Goal: Transaction & Acquisition: Book appointment/travel/reservation

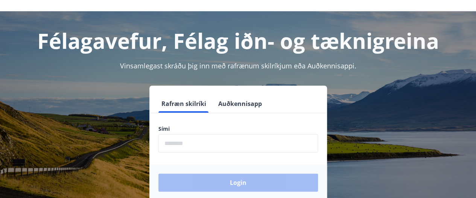
scroll to position [26, 0]
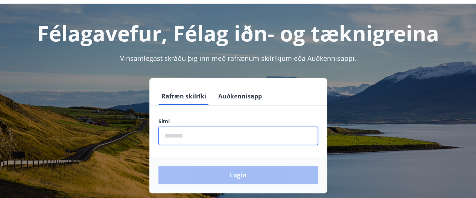
click at [173, 134] on input "phone" at bounding box center [237, 136] width 159 height 18
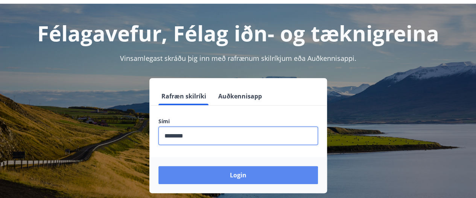
type input "********"
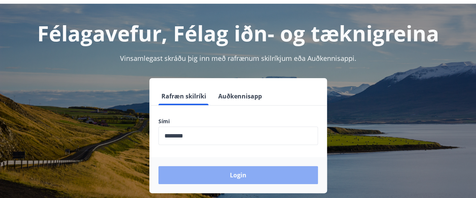
click at [235, 177] on button "Login" at bounding box center [237, 175] width 159 height 18
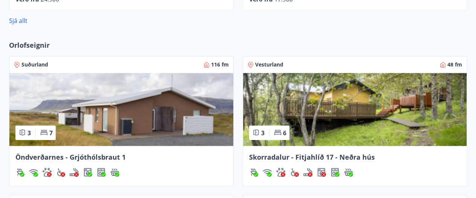
scroll to position [587, 0]
click at [97, 155] on span "Öndverðarnes - Grjóthólsbraut 1" at bounding box center [70, 156] width 110 height 9
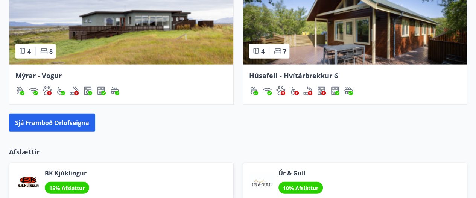
scroll to position [808, 0]
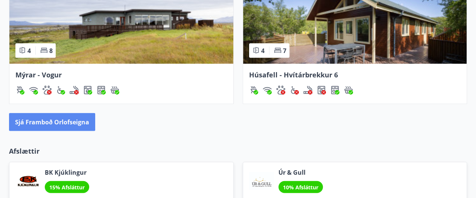
click at [82, 128] on button "Sjá framboð orlofseigna" at bounding box center [52, 122] width 86 height 18
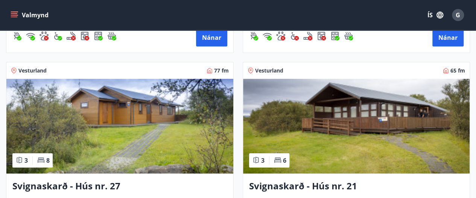
scroll to position [2550, 0]
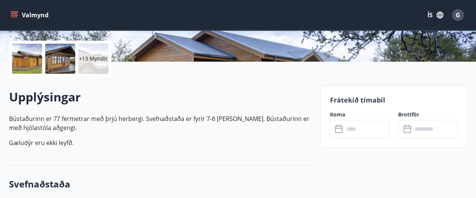
scroll to position [168, 0]
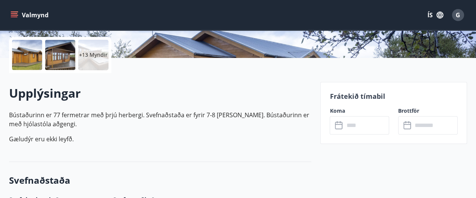
click at [373, 126] on input "text" at bounding box center [366, 125] width 45 height 18
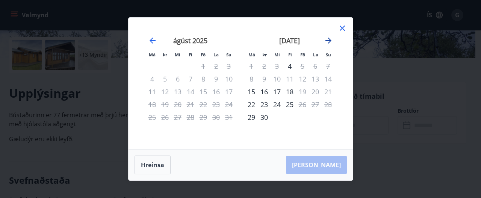
click at [328, 43] on icon "Move forward to switch to the next month." at bounding box center [328, 40] width 9 height 9
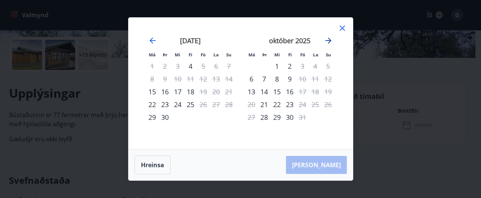
click at [330, 44] on icon "Move forward to switch to the next month." at bounding box center [328, 40] width 9 height 9
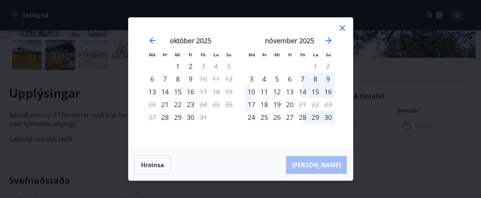
click at [304, 82] on div "7" at bounding box center [302, 79] width 13 height 13
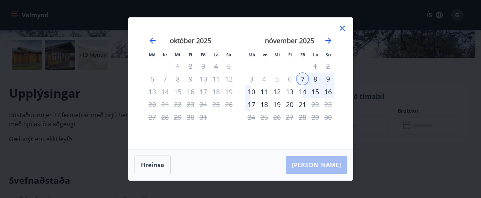
click at [305, 96] on div "14" at bounding box center [302, 91] width 13 height 13
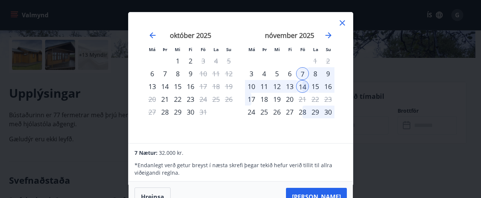
click at [330, 90] on div "16" at bounding box center [328, 86] width 13 height 13
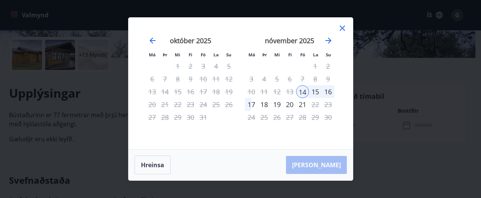
click at [330, 95] on div "16" at bounding box center [328, 91] width 13 height 13
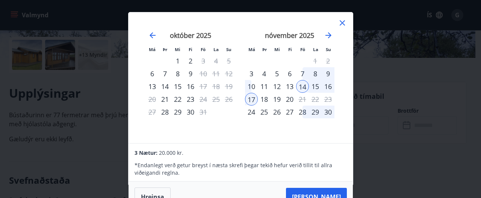
click at [330, 87] on div "16" at bounding box center [328, 86] width 13 height 13
click at [333, 194] on button "[PERSON_NAME]" at bounding box center [316, 197] width 61 height 18
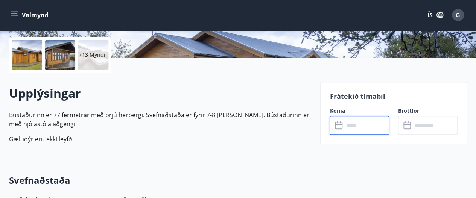
type input "******"
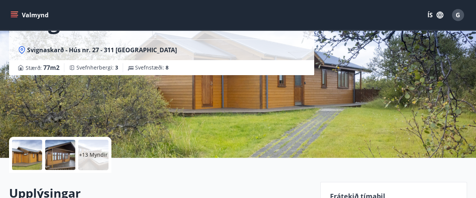
scroll to position [67, 0]
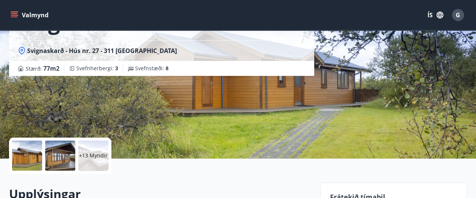
click at [336, 95] on div "Svignaskarð - Hús nr. 27 Svignaskarð - Hús nr. 27 - 311 Borgarnesi Stærð : 77 m…" at bounding box center [238, 46] width 458 height 226
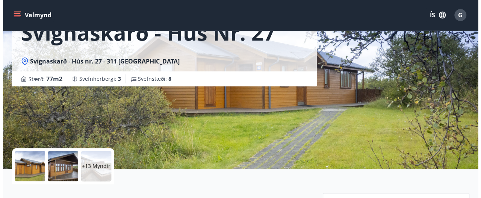
scroll to position [58, 0]
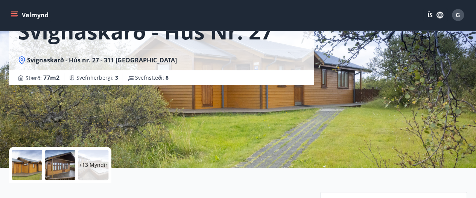
click at [91, 170] on div "+13 Myndir" at bounding box center [93, 165] width 30 height 30
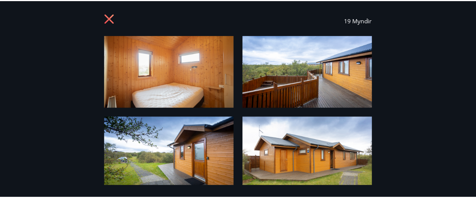
scroll to position [0, 0]
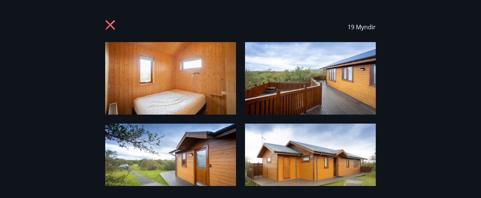
click at [110, 25] on icon at bounding box center [110, 25] width 2 height 2
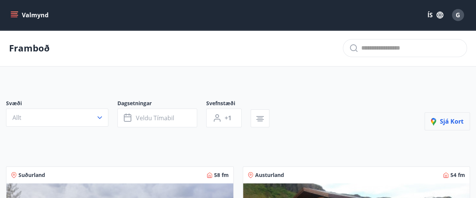
click at [439, 120] on icon "button" at bounding box center [435, 122] width 9 height 9
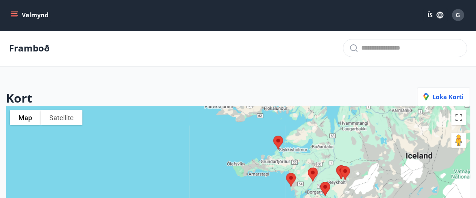
click at [278, 143] on img at bounding box center [278, 143] width 16 height 20
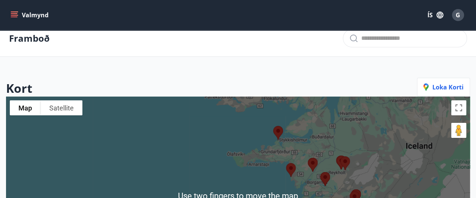
scroll to position [10, 0]
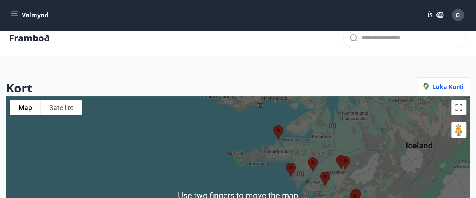
click at [283, 134] on img at bounding box center [278, 133] width 16 height 20
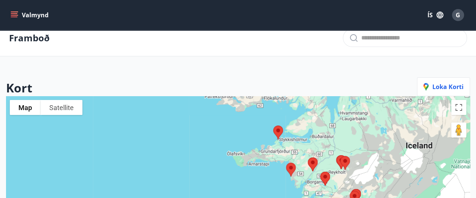
click at [278, 135] on img at bounding box center [278, 133] width 16 height 20
click at [280, 135] on img at bounding box center [278, 133] width 16 height 20
click at [280, 138] on img at bounding box center [278, 133] width 16 height 20
click at [278, 135] on img at bounding box center [278, 133] width 16 height 20
click at [279, 135] on img at bounding box center [278, 133] width 16 height 20
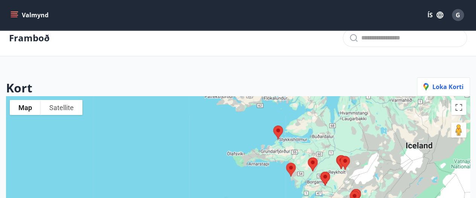
click at [279, 137] on img at bounding box center [278, 133] width 16 height 20
click at [450, 96] on div "To navigate, press the arrow keys." at bounding box center [238, 195] width 464 height 198
click at [443, 87] on span "Loka korti" at bounding box center [443, 87] width 40 height 8
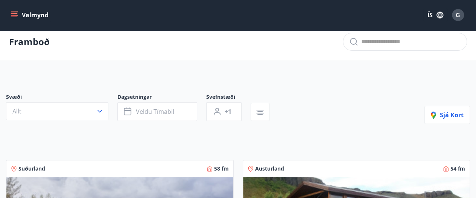
scroll to position [6, 0]
click at [96, 110] on icon "button" at bounding box center [100, 112] width 8 height 8
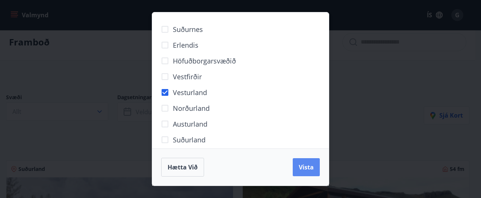
click at [302, 174] on button "Vista" at bounding box center [306, 167] width 27 height 18
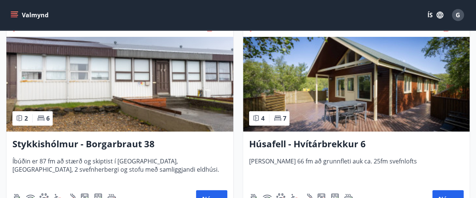
scroll to position [165, 0]
click at [127, 147] on h3 "Stykkishólmur - Borgarbraut 38" at bounding box center [119, 145] width 215 height 14
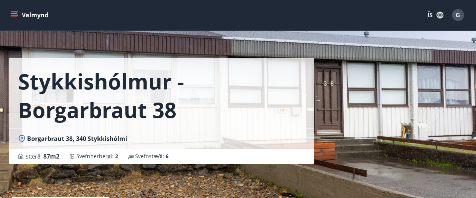
scroll to position [8, 0]
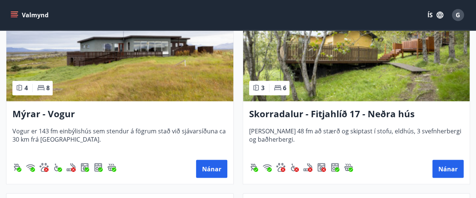
scroll to position [603, 0]
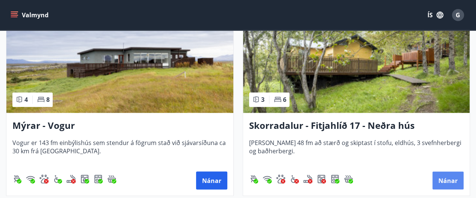
click at [445, 182] on button "Nánar" at bounding box center [447, 181] width 31 height 18
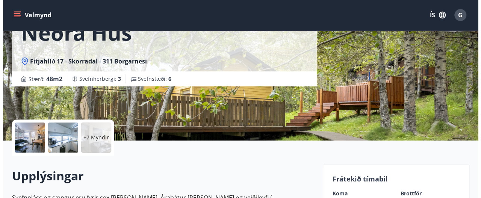
scroll to position [86, 0]
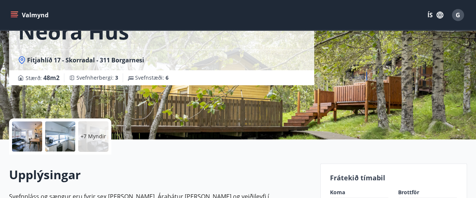
click at [32, 141] on div at bounding box center [27, 136] width 30 height 30
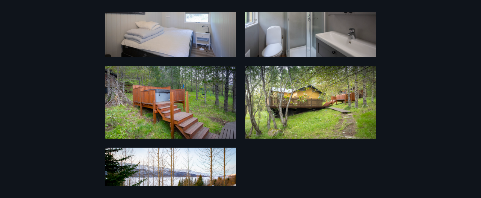
scroll to position [421, 0]
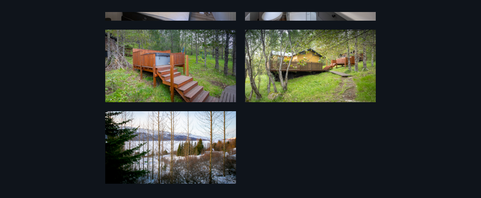
click at [428, 96] on div "13 Myndir" at bounding box center [240, 99] width 481 height 174
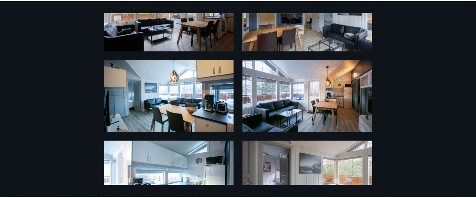
scroll to position [0, 0]
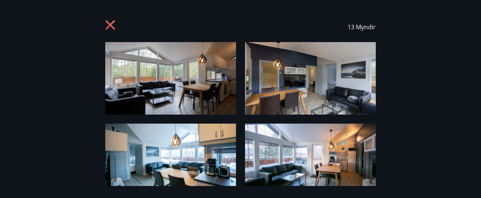
click at [114, 25] on icon at bounding box center [111, 26] width 12 height 12
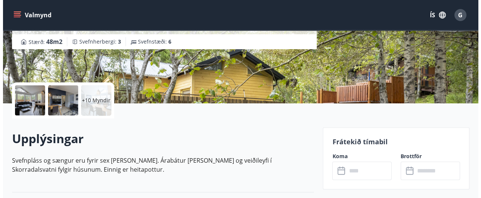
scroll to position [126, 0]
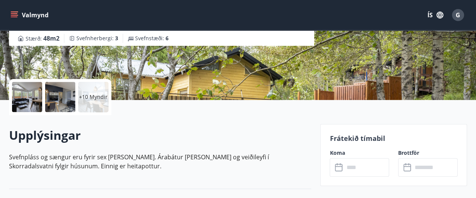
click at [369, 171] on input "text" at bounding box center [366, 167] width 45 height 18
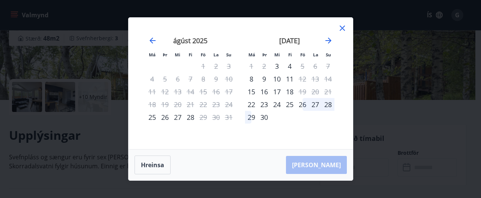
click at [305, 107] on div "26" at bounding box center [302, 104] width 13 height 13
click at [328, 108] on div "28" at bounding box center [328, 104] width 13 height 13
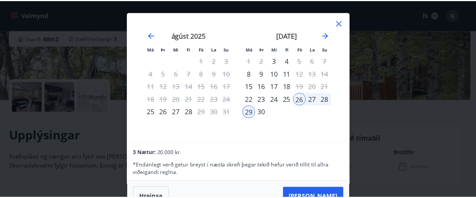
scroll to position [1, 0]
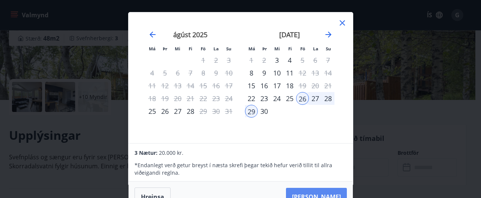
click at [333, 195] on button "[PERSON_NAME]" at bounding box center [316, 197] width 61 height 18
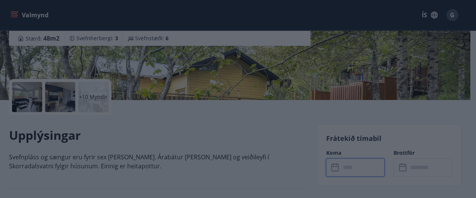
type input "******"
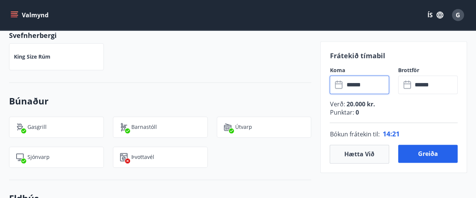
scroll to position [450, 0]
click at [366, 152] on button "Hætta við" at bounding box center [359, 154] width 59 height 19
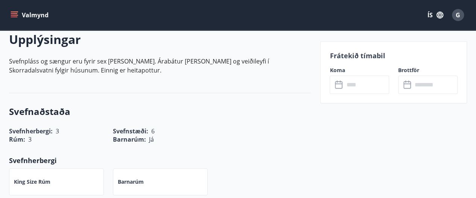
scroll to position [214, 0]
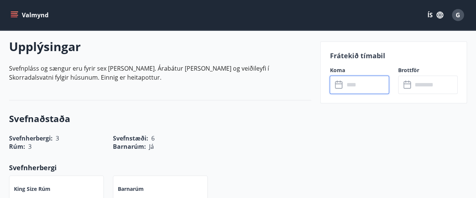
click at [351, 87] on input "text" at bounding box center [366, 85] width 45 height 18
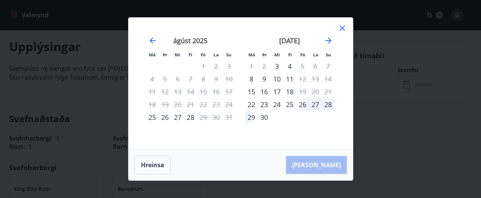
click at [304, 106] on div "26" at bounding box center [302, 104] width 13 height 13
click at [252, 121] on div "29" at bounding box center [251, 117] width 13 height 13
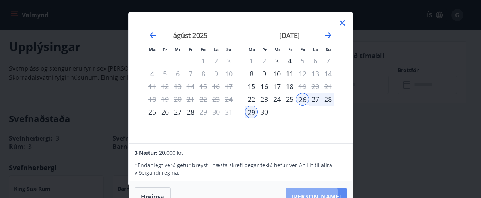
click at [335, 194] on button "[PERSON_NAME]" at bounding box center [316, 197] width 61 height 18
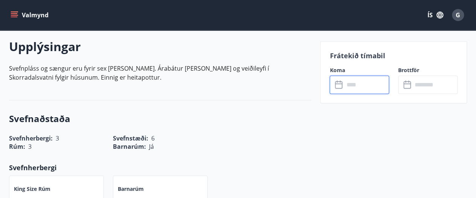
type input "******"
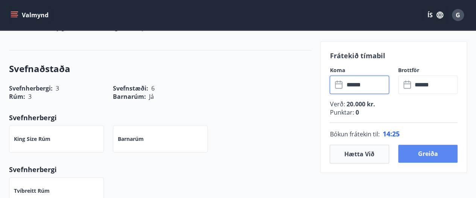
scroll to position [259, 0]
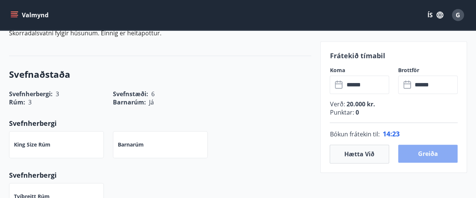
click at [439, 152] on button "Greiða" at bounding box center [427, 154] width 59 height 18
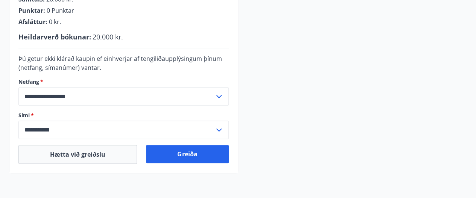
scroll to position [224, 0]
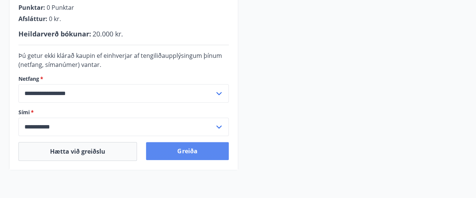
click at [208, 151] on button "Greiða" at bounding box center [187, 151] width 82 height 18
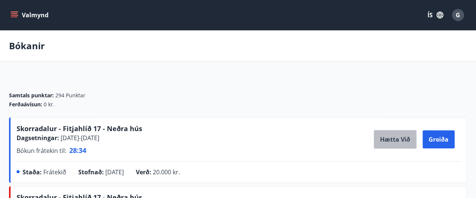
click at [399, 143] on button "Hætta við" at bounding box center [395, 139] width 43 height 19
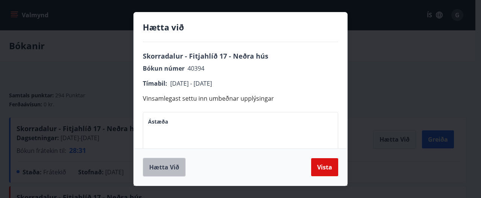
click at [166, 171] on button "Hætta við" at bounding box center [164, 167] width 43 height 19
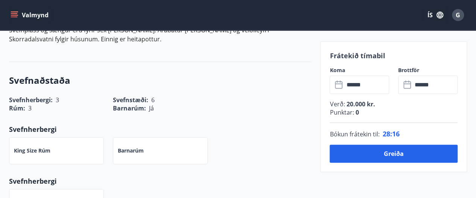
scroll to position [254, 0]
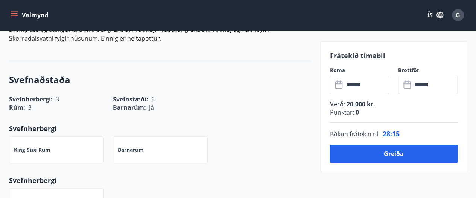
click at [377, 87] on input "******" at bounding box center [366, 85] width 45 height 18
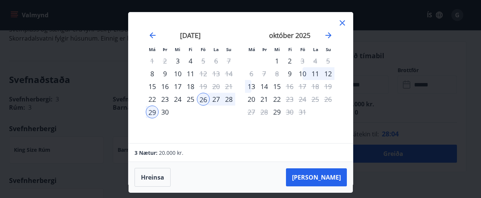
click at [302, 76] on div "10" at bounding box center [302, 73] width 13 height 13
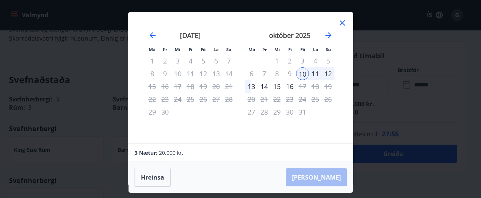
click at [251, 88] on div "13" at bounding box center [251, 86] width 13 height 13
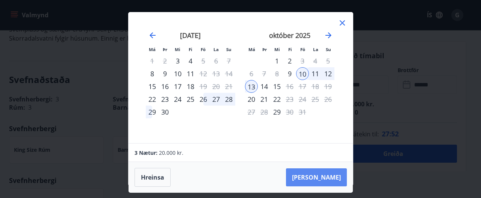
click at [332, 180] on button "[PERSON_NAME]" at bounding box center [316, 178] width 61 height 18
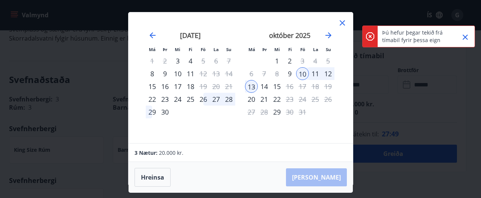
click at [464, 39] on icon "Close" at bounding box center [465, 37] width 9 height 9
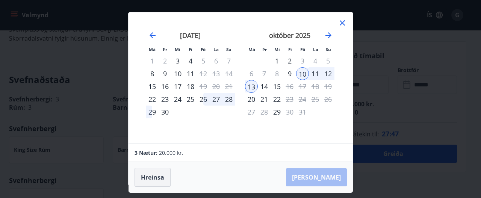
click at [160, 182] on button "Hreinsa" at bounding box center [153, 177] width 36 height 19
click at [307, 74] on div "10" at bounding box center [302, 73] width 13 height 13
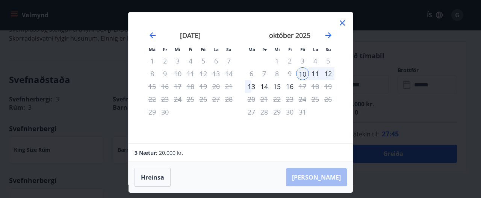
click at [251, 89] on div "13" at bounding box center [251, 86] width 13 height 13
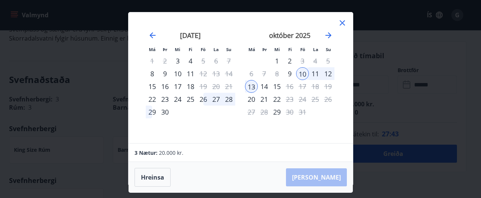
click at [334, 179] on div "Hreinsa Taka Frá" at bounding box center [241, 177] width 225 height 31
click at [341, 27] on icon at bounding box center [342, 22] width 9 height 9
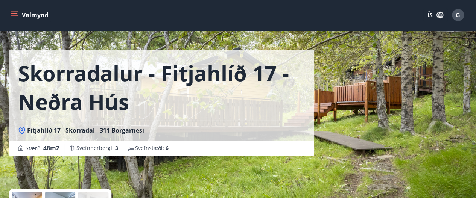
scroll to position [0, 0]
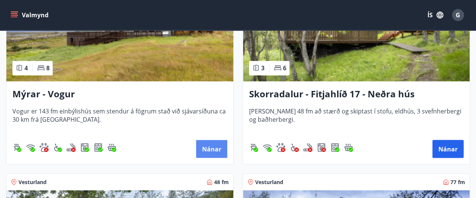
click at [218, 151] on button "Nánar" at bounding box center [211, 149] width 31 height 18
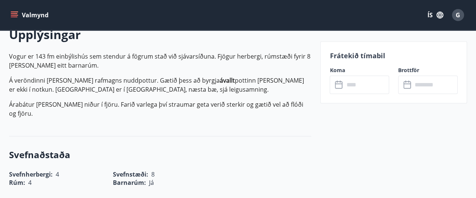
scroll to position [227, 0]
click at [369, 89] on input "text" at bounding box center [366, 85] width 45 height 18
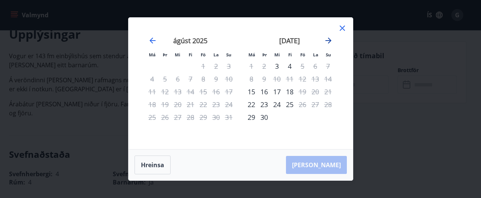
click at [328, 42] on icon "Move forward to switch to the next month." at bounding box center [328, 40] width 9 height 9
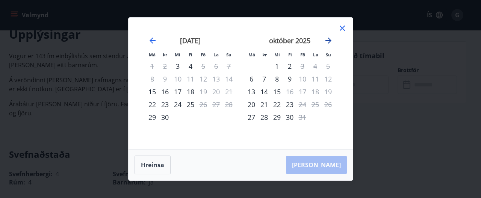
click at [329, 43] on icon "Move forward to switch to the next month." at bounding box center [329, 41] width 6 height 6
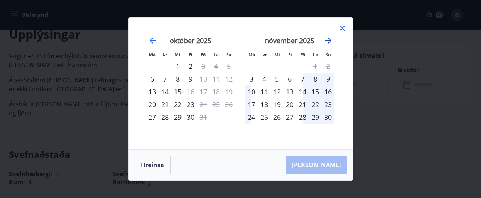
click at [328, 43] on icon "Move forward to switch to the next month." at bounding box center [329, 41] width 6 height 6
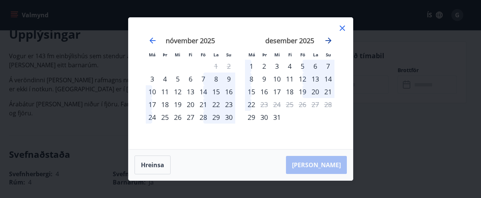
click at [328, 41] on icon "Move forward to switch to the next month." at bounding box center [329, 41] width 6 height 6
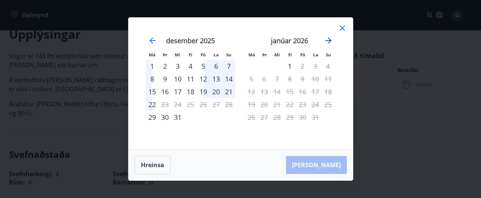
click at [328, 41] on icon "Move forward to switch to the next month." at bounding box center [329, 41] width 6 height 6
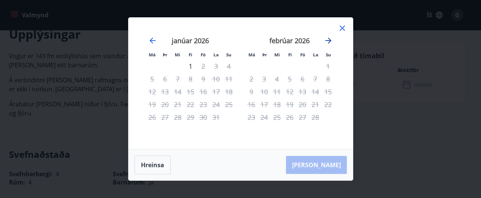
click at [328, 43] on icon "Move forward to switch to the next month." at bounding box center [328, 40] width 9 height 9
click at [328, 43] on icon "Move forward to switch to the next month." at bounding box center [329, 41] width 6 height 6
click at [342, 32] on icon at bounding box center [342, 28] width 9 height 9
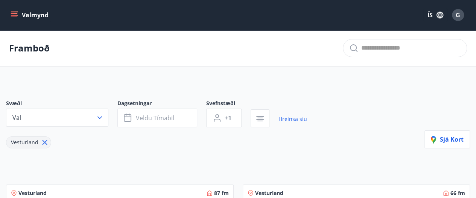
click at [45, 143] on icon at bounding box center [45, 142] width 5 height 5
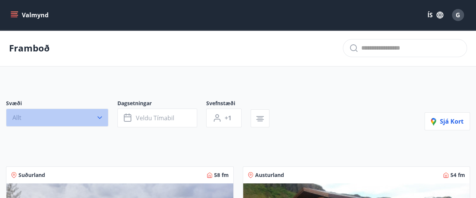
click at [102, 118] on icon "button" at bounding box center [100, 118] width 8 height 8
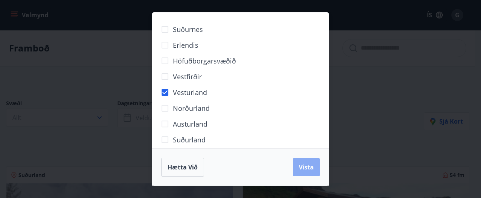
click at [302, 165] on span "Vista" at bounding box center [306, 167] width 15 height 8
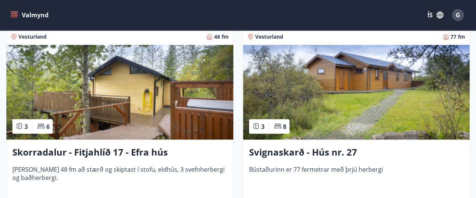
scroll to position [771, 0]
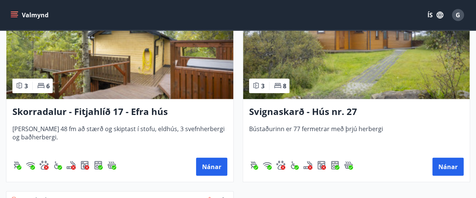
click at [409, 76] on img at bounding box center [356, 52] width 227 height 95
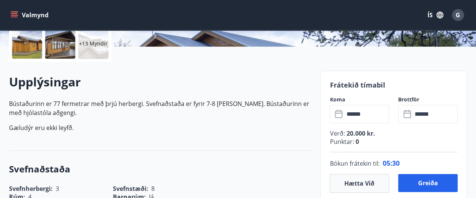
scroll to position [178, 0]
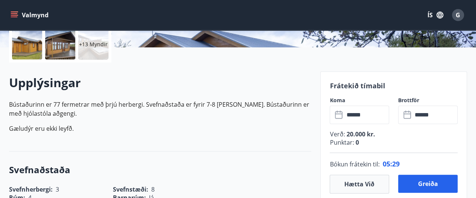
click at [63, 57] on div at bounding box center [60, 44] width 30 height 30
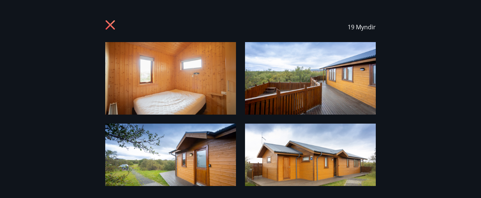
click at [110, 27] on icon at bounding box center [111, 26] width 12 height 12
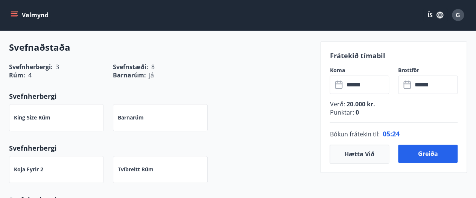
scroll to position [302, 0]
click at [376, 157] on button "Hætta við" at bounding box center [359, 154] width 59 height 19
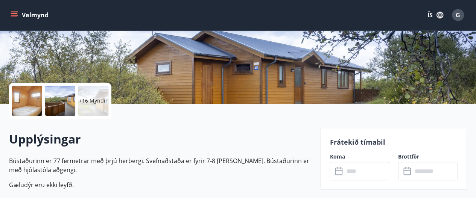
scroll to position [121, 0]
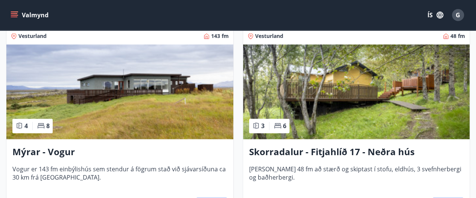
scroll to position [564, 0]
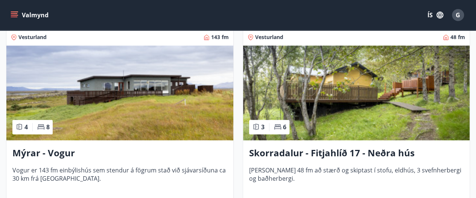
click at [416, 106] on img at bounding box center [356, 93] width 227 height 95
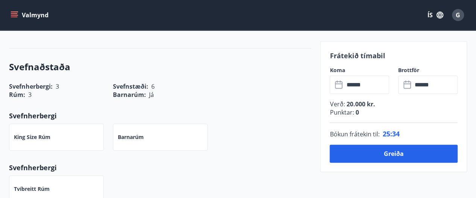
scroll to position [267, 0]
click at [376, 89] on input "******" at bounding box center [366, 85] width 45 height 18
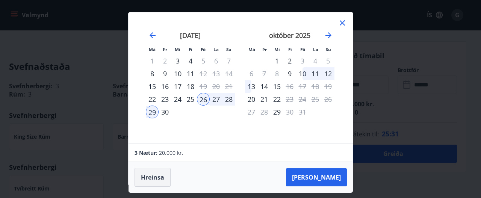
click at [159, 179] on button "Hreinsa" at bounding box center [153, 177] width 36 height 19
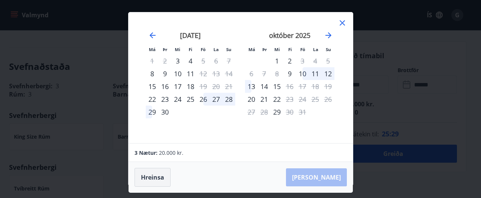
click at [159, 182] on button "Hreinsa" at bounding box center [153, 177] width 36 height 19
click at [342, 28] on div at bounding box center [342, 23] width 9 height 11
click at [342, 23] on icon at bounding box center [342, 23] width 1 height 1
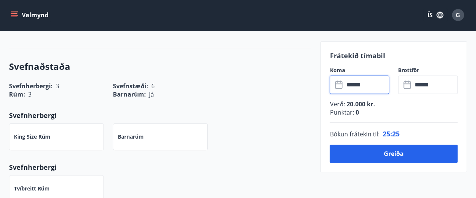
click at [372, 87] on input "******" at bounding box center [366, 85] width 45 height 18
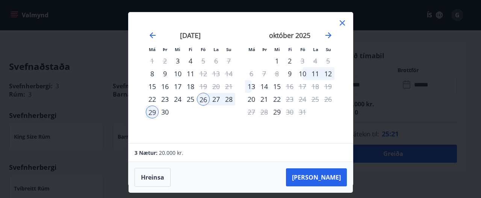
click at [305, 76] on div "10" at bounding box center [302, 73] width 13 height 13
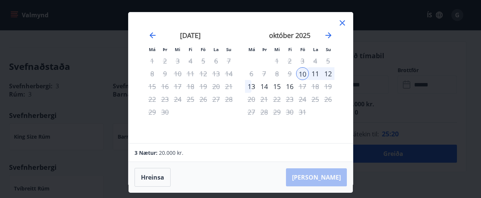
click at [255, 89] on div "13" at bounding box center [251, 86] width 13 height 13
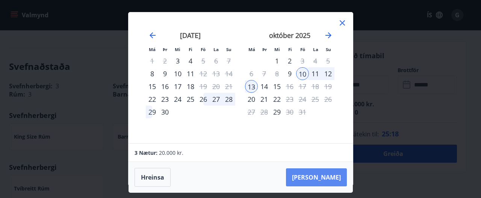
click at [336, 181] on button "[PERSON_NAME]" at bounding box center [316, 178] width 61 height 18
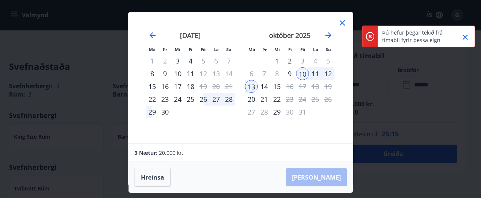
click at [340, 28] on div at bounding box center [342, 23] width 9 height 11
click at [342, 23] on icon at bounding box center [342, 23] width 1 height 1
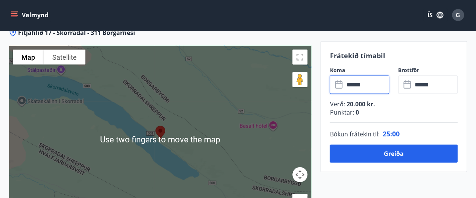
scroll to position [1018, 0]
